Goal: Task Accomplishment & Management: Manage account settings

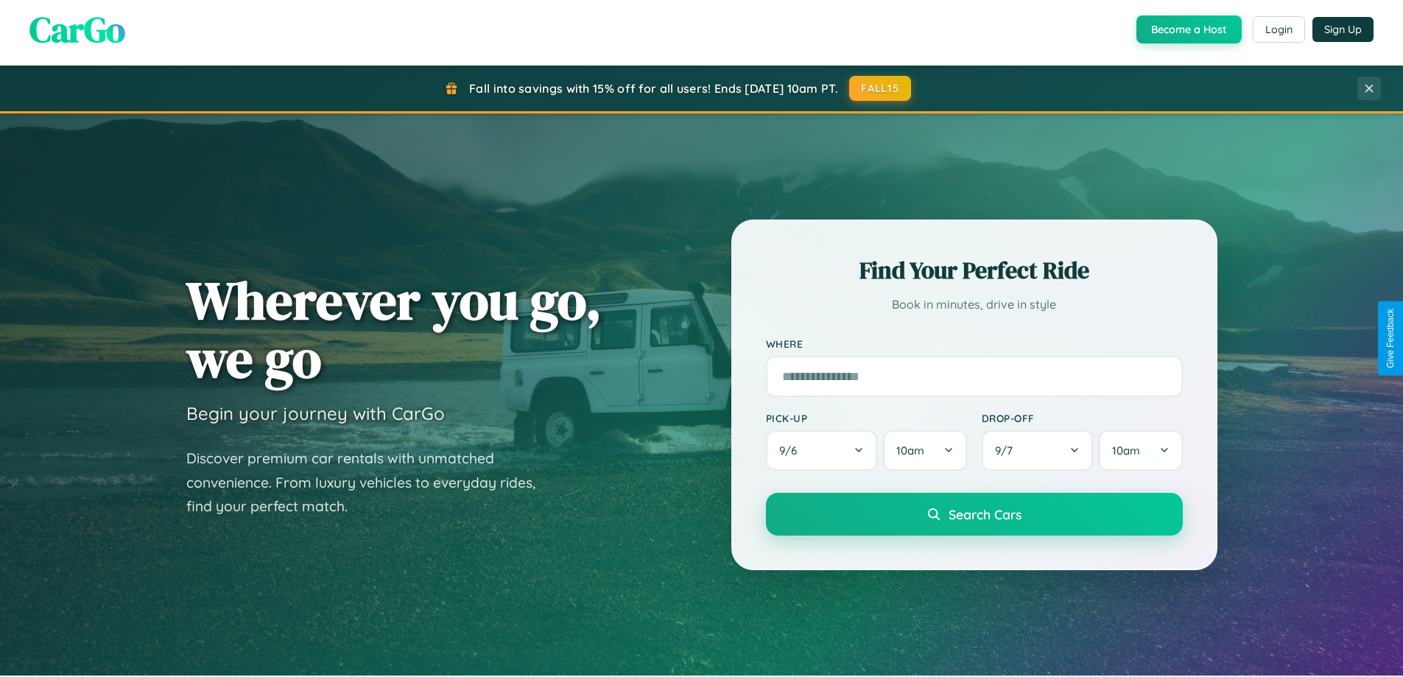
scroll to position [635, 0]
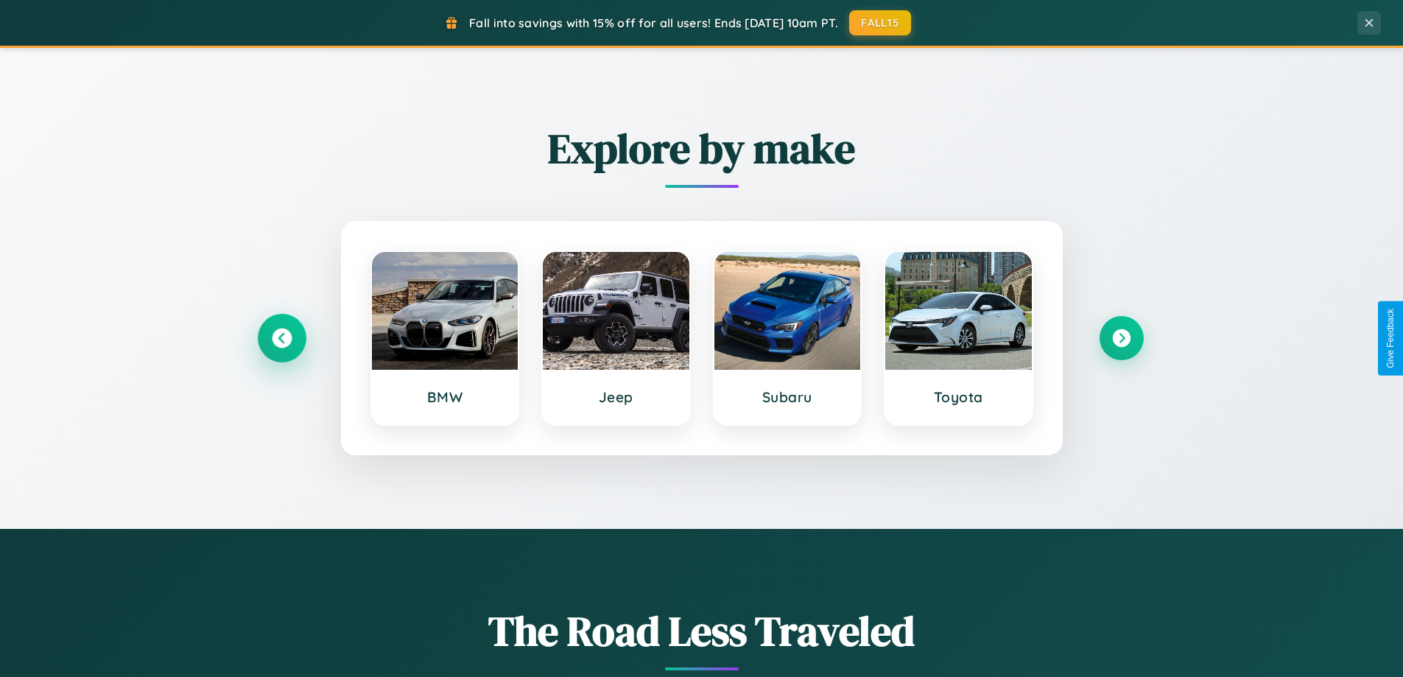
click at [281, 338] on icon at bounding box center [282, 339] width 20 height 20
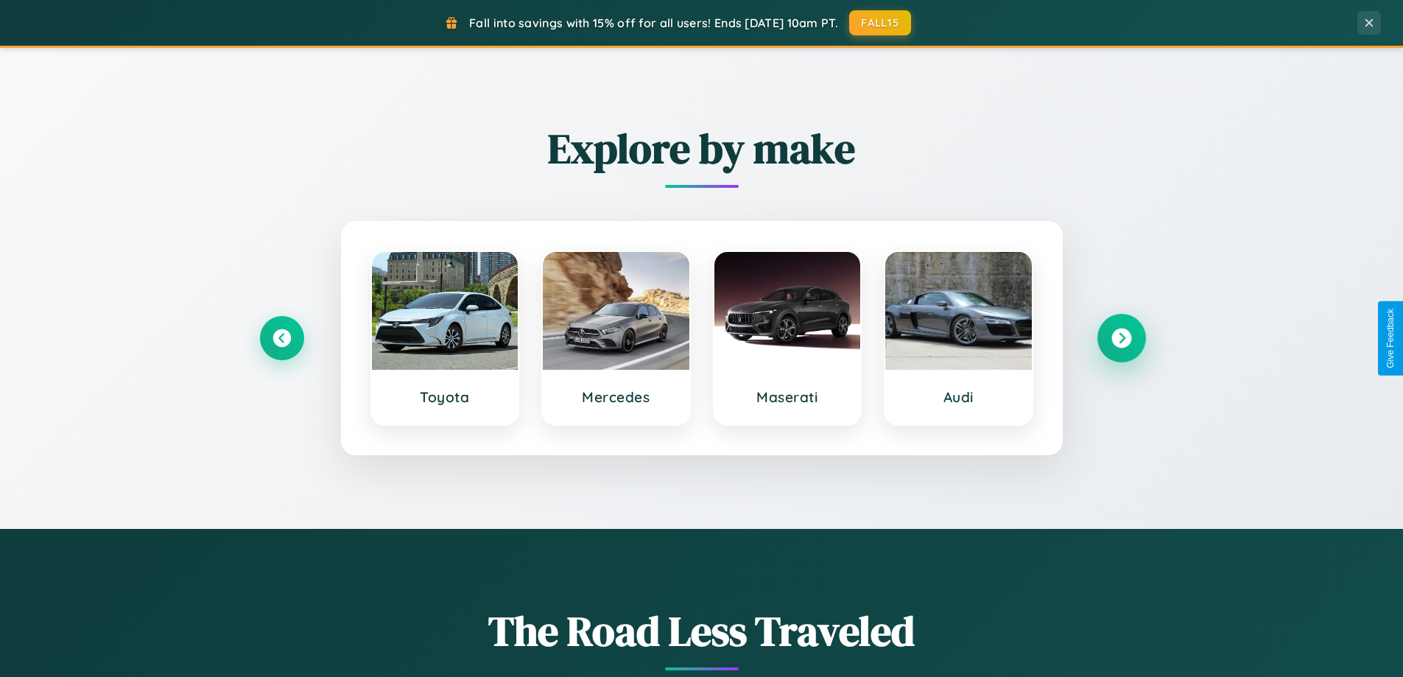
click at [1121, 338] on icon at bounding box center [1122, 339] width 20 height 20
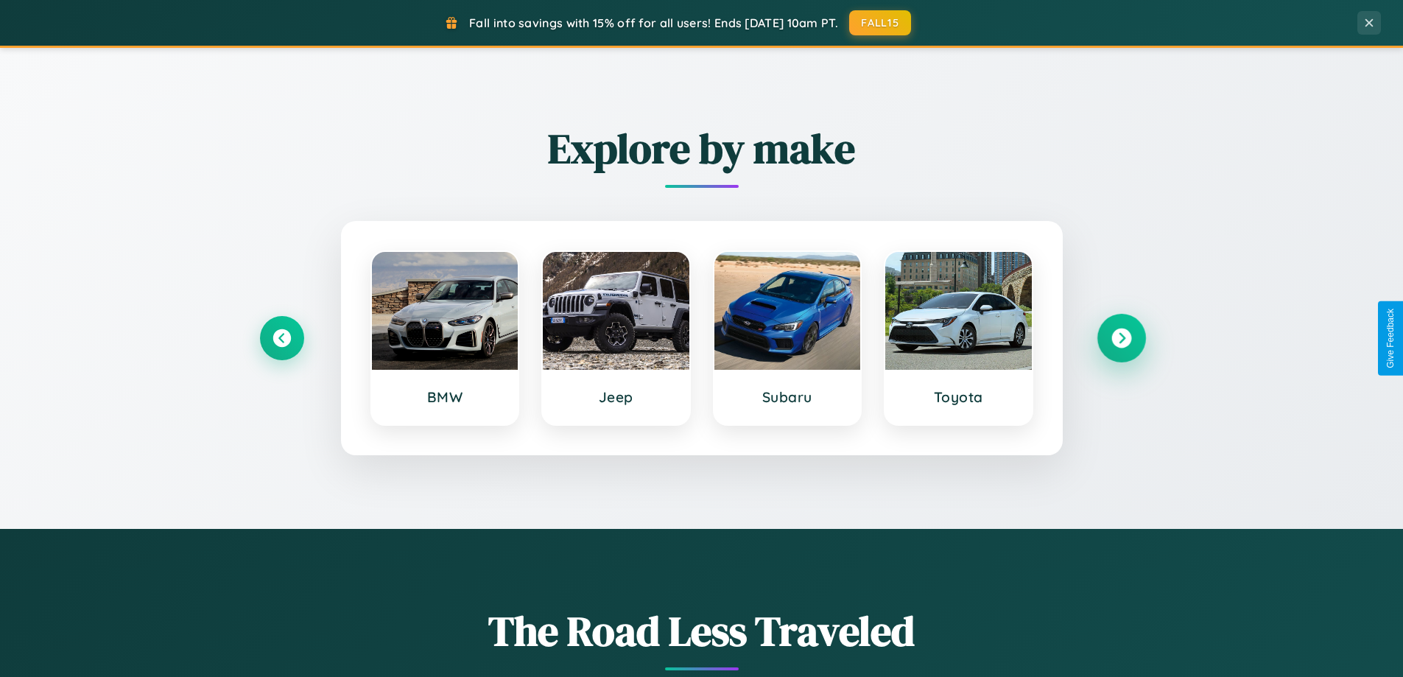
click at [1121, 338] on icon at bounding box center [1122, 339] width 20 height 20
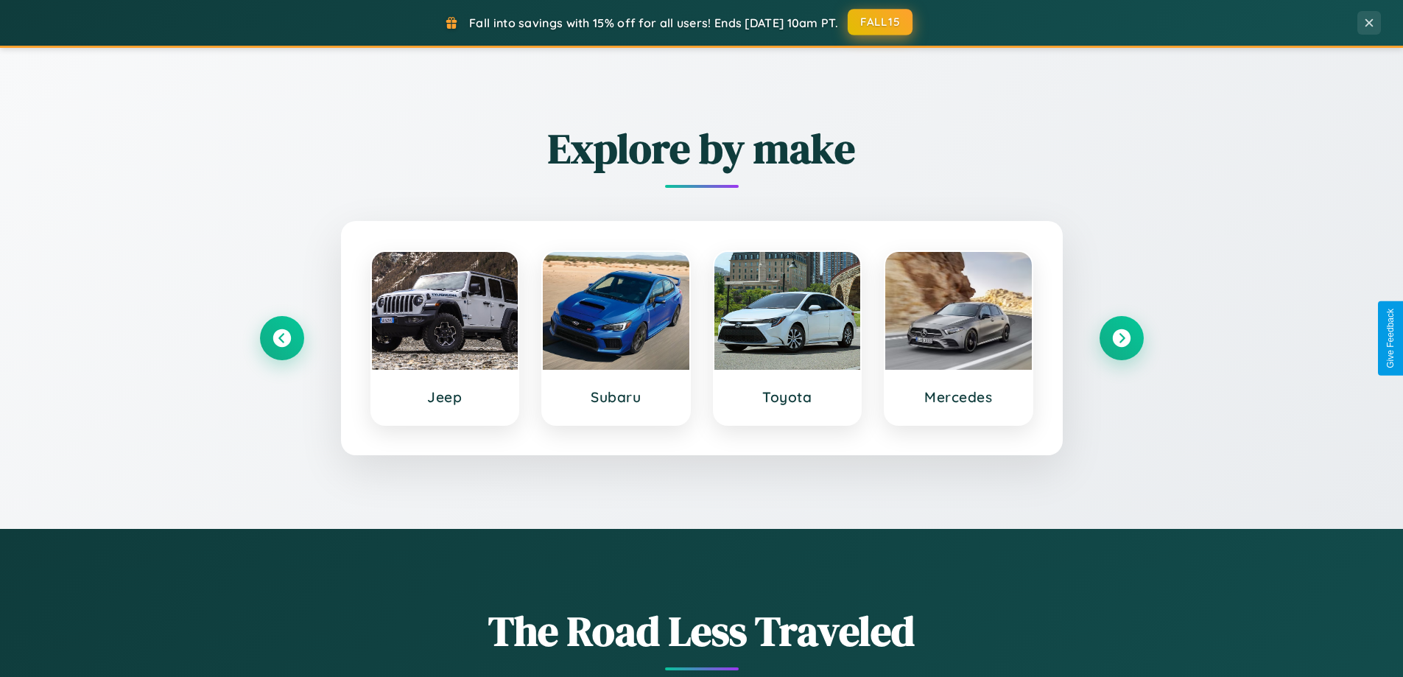
click at [881, 22] on button "FALL15" at bounding box center [880, 22] width 65 height 27
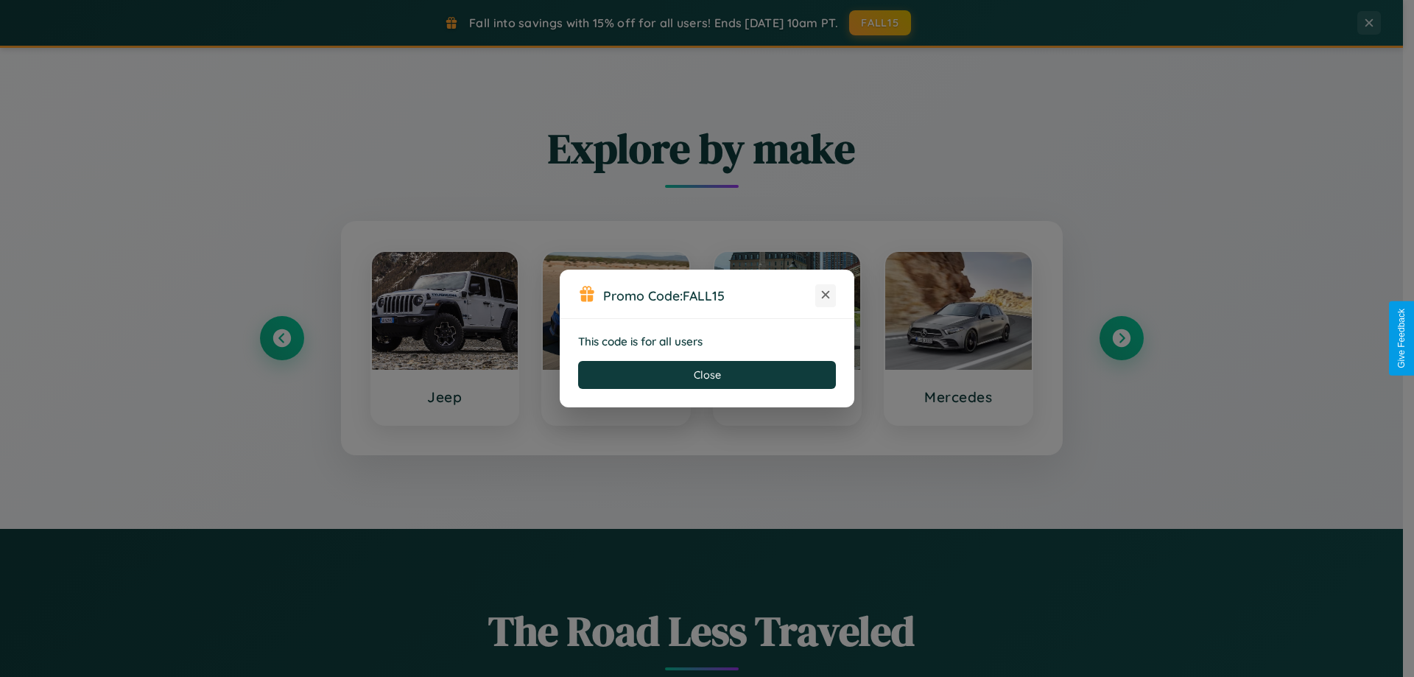
click at [826, 295] on icon at bounding box center [825, 294] width 15 height 15
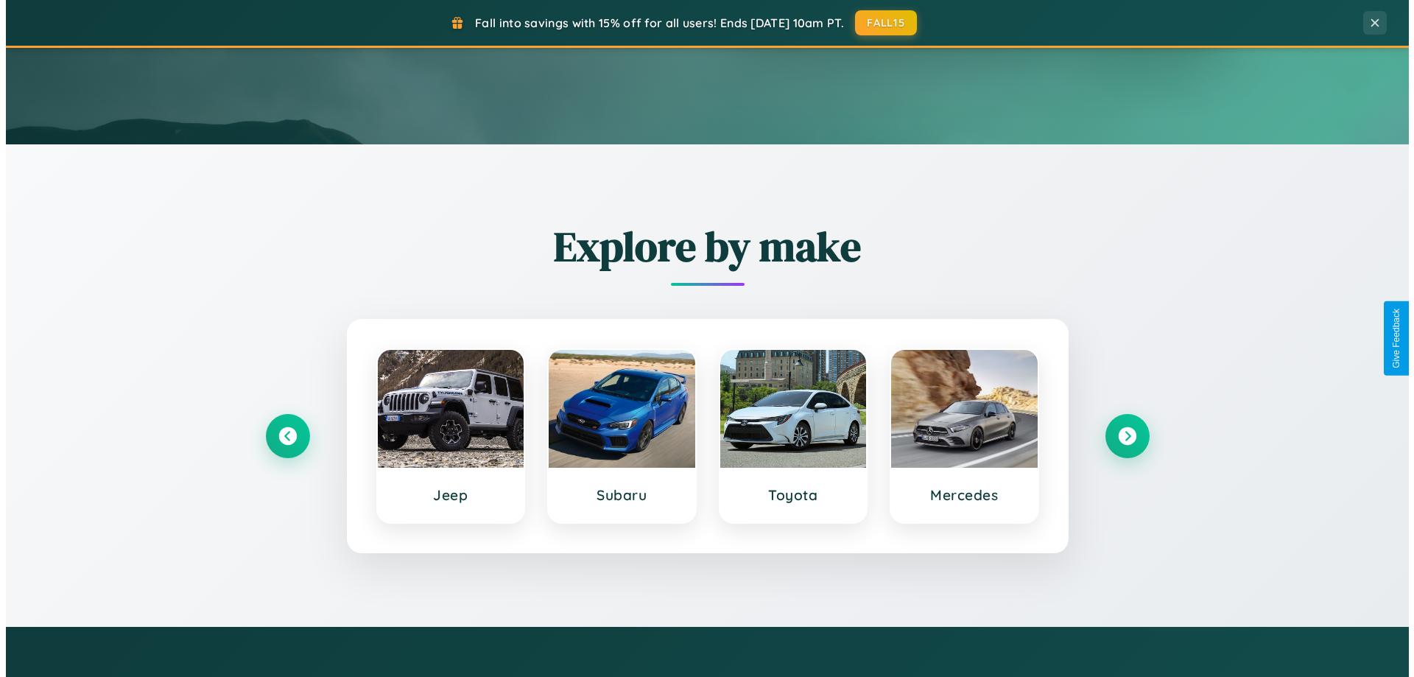
scroll to position [0, 0]
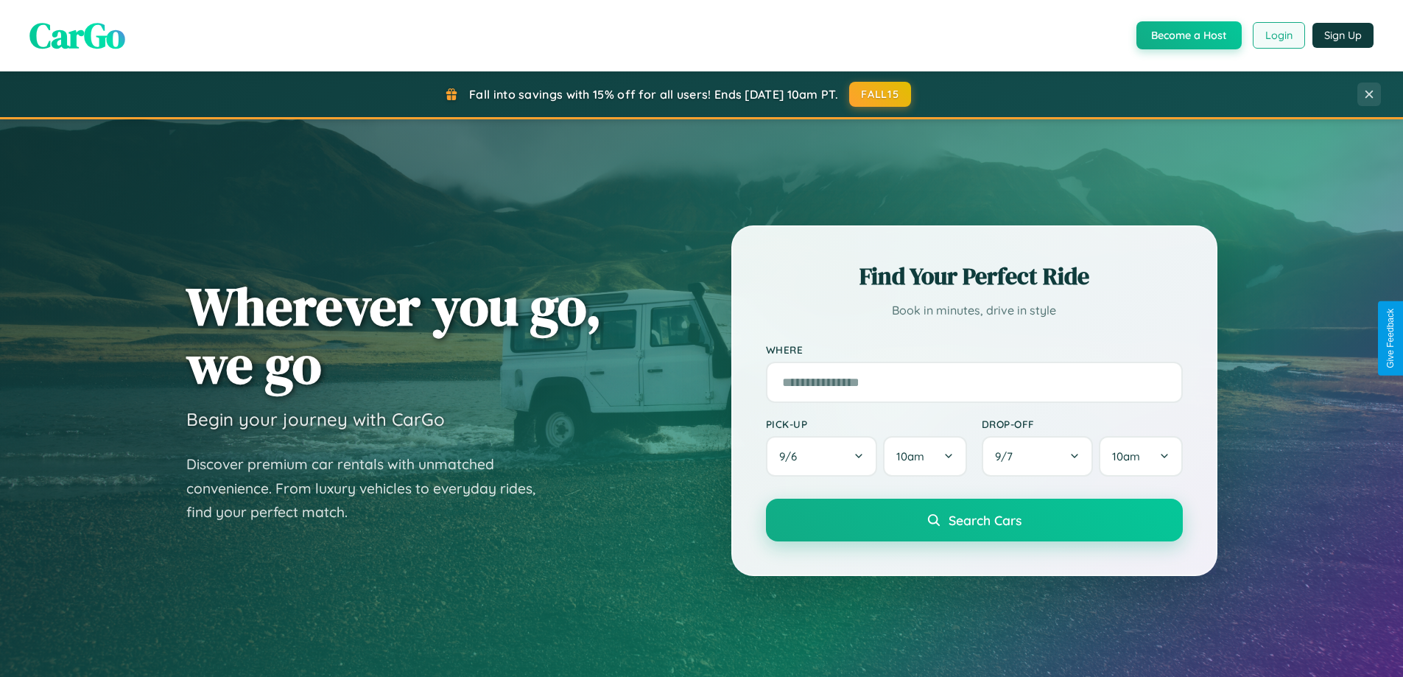
click at [1278, 35] on button "Login" at bounding box center [1279, 35] width 52 height 27
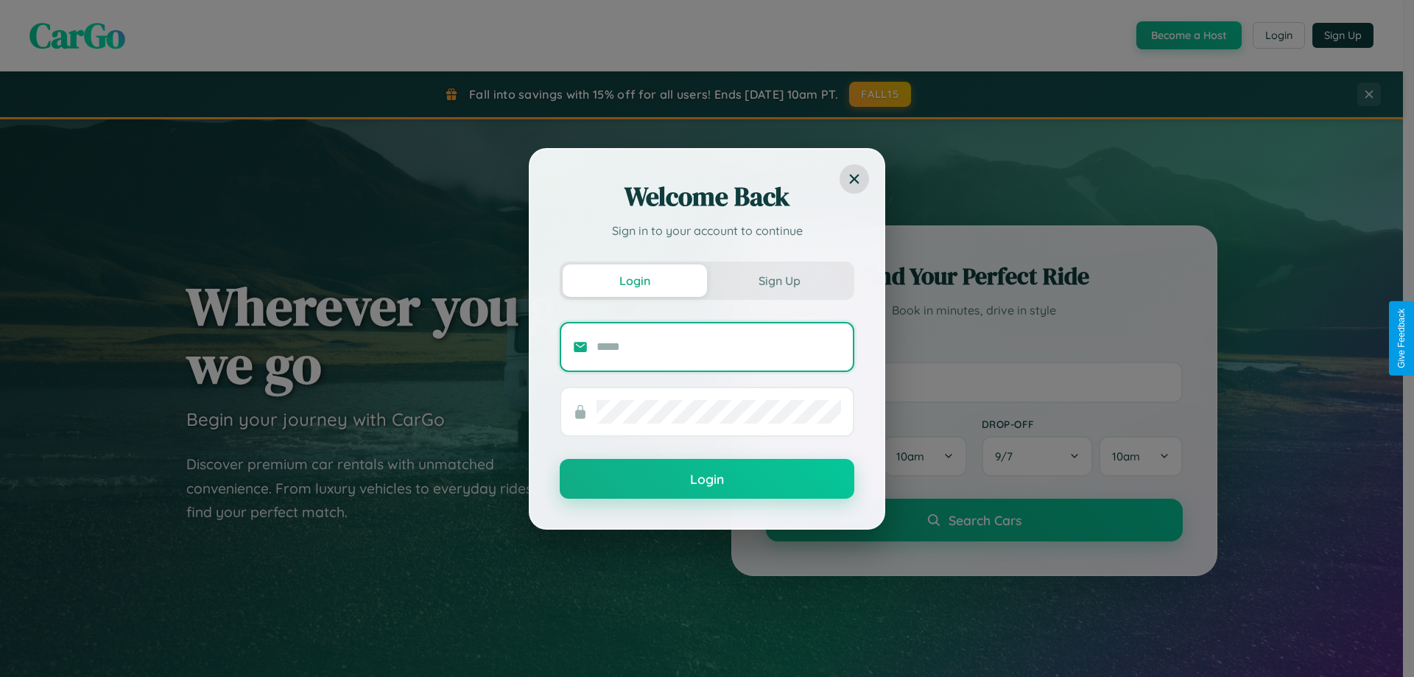
click at [719, 346] on input "text" at bounding box center [719, 347] width 245 height 24
type input "**********"
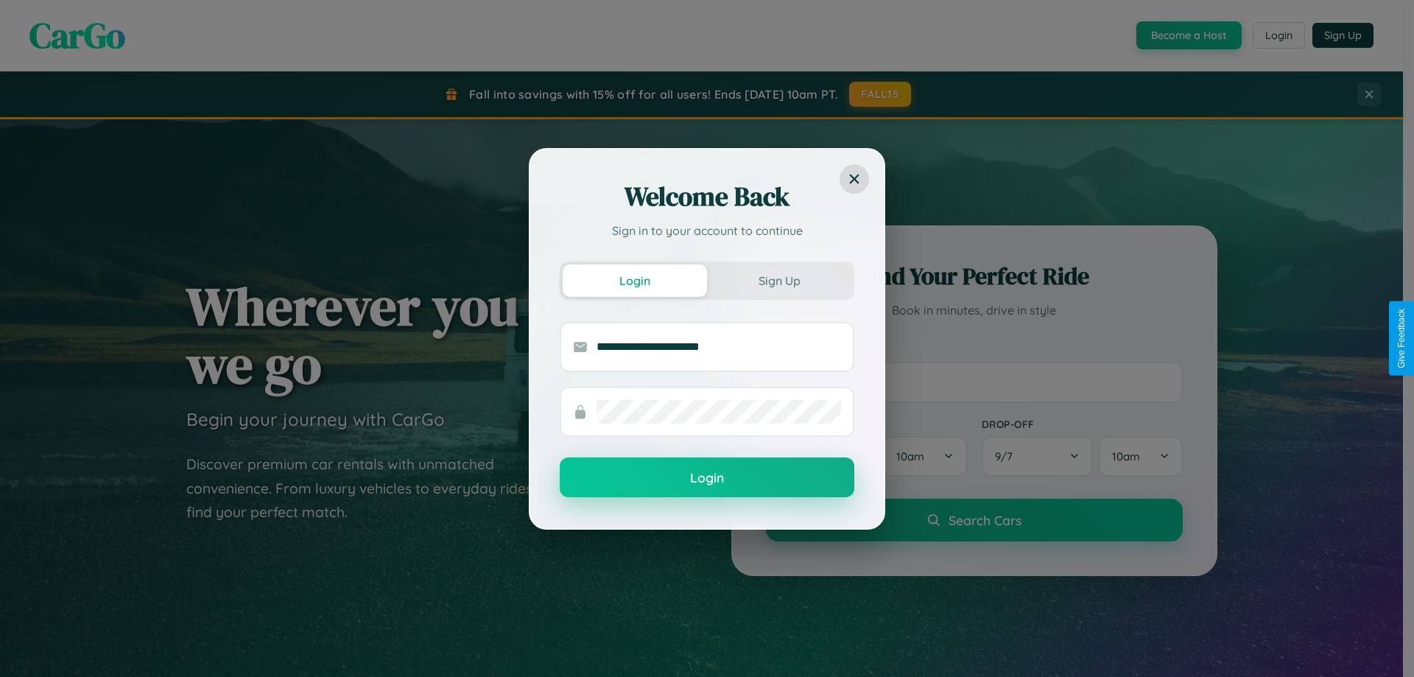
click at [707, 478] on button "Login" at bounding box center [707, 477] width 295 height 40
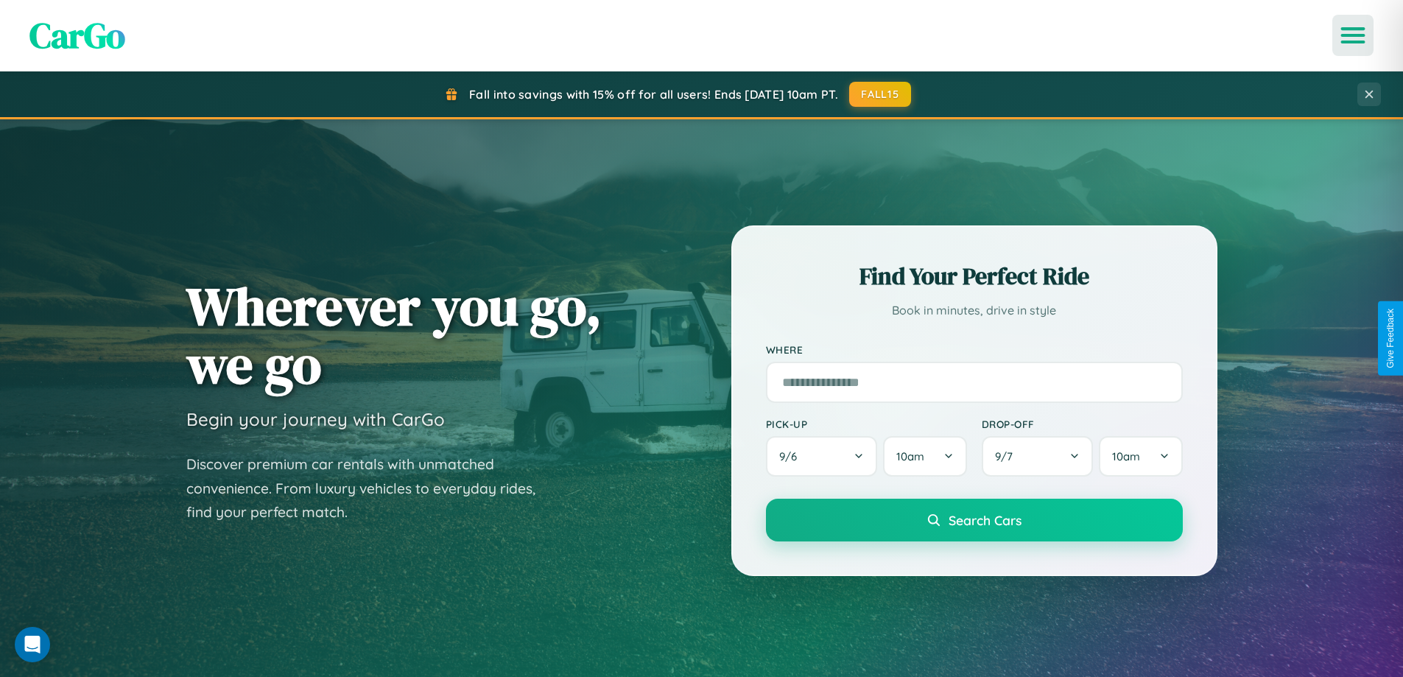
click at [1353, 35] on icon "Open menu" at bounding box center [1353, 35] width 21 height 13
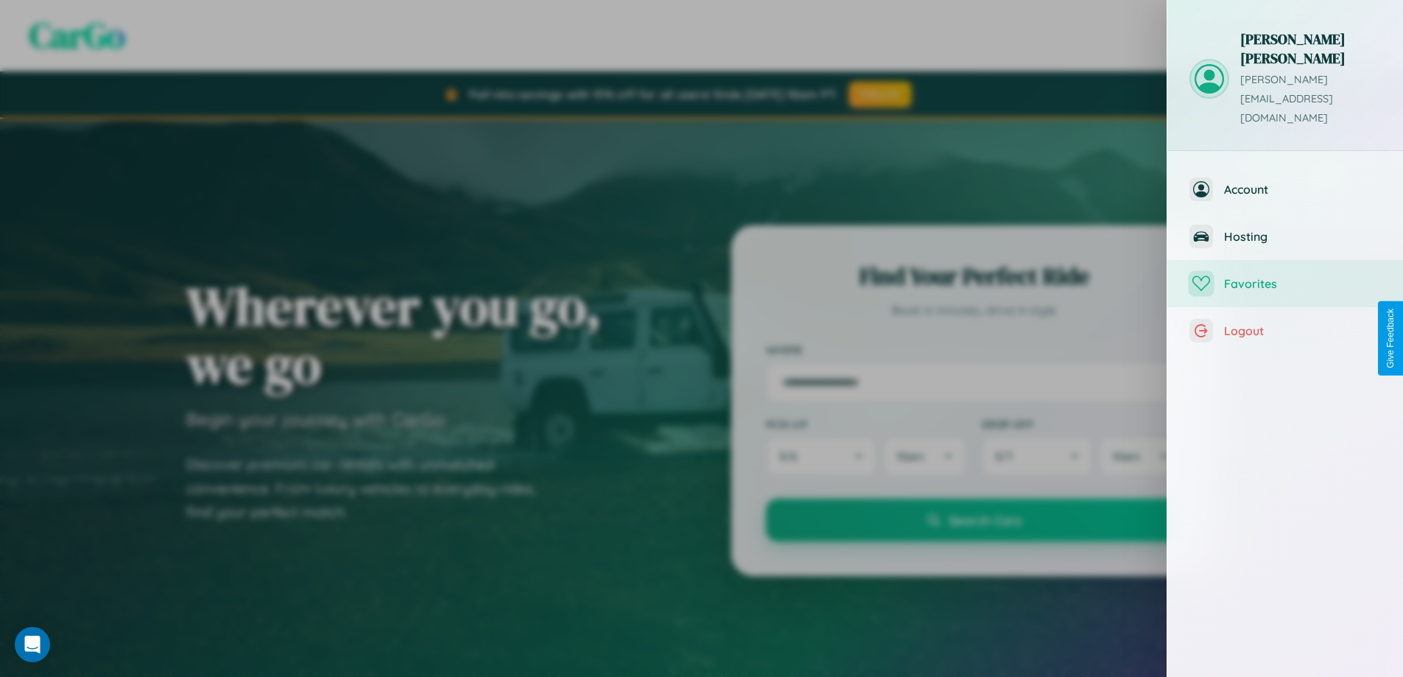
click at [1285, 276] on span "Favorites" at bounding box center [1302, 283] width 157 height 15
